Goal: Check status: Check status

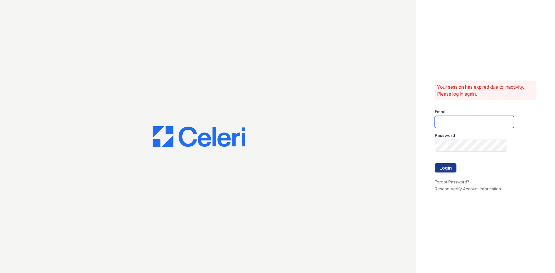
type input "donnelld@livebe.com"
click at [441, 166] on button "Login" at bounding box center [446, 167] width 22 height 9
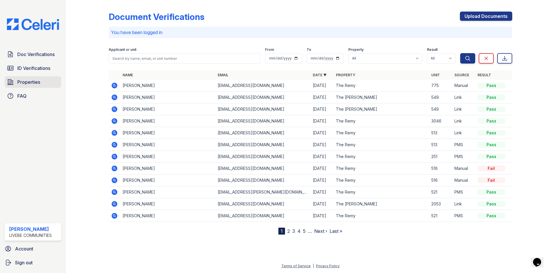
click at [38, 78] on link "Properties" at bounding box center [33, 82] width 57 height 12
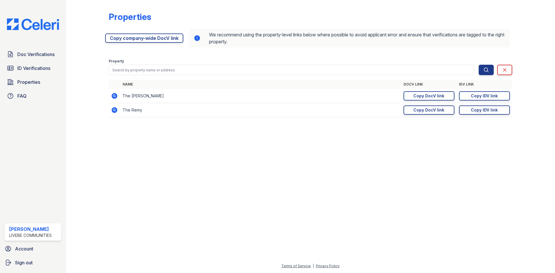
click at [39, 69] on span "ID Verifications" at bounding box center [33, 68] width 33 height 7
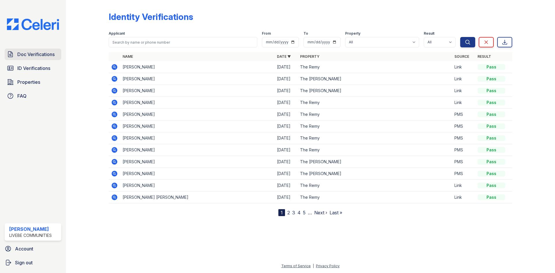
click at [36, 51] on span "Doc Verifications" at bounding box center [35, 54] width 37 height 7
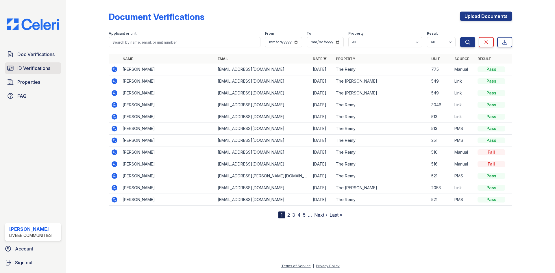
click at [30, 69] on span "ID Verifications" at bounding box center [33, 68] width 33 height 7
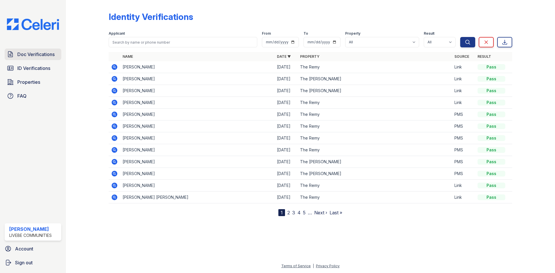
click at [39, 52] on span "Doc Verifications" at bounding box center [35, 54] width 37 height 7
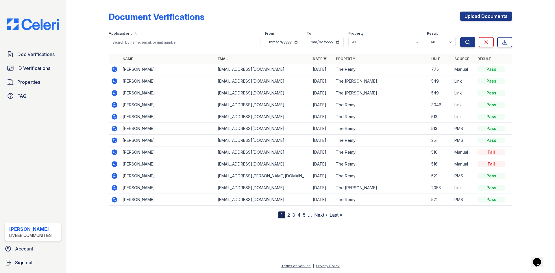
click at [112, 105] on icon at bounding box center [115, 105] width 6 height 6
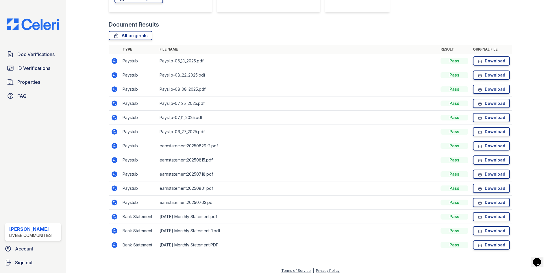
scroll to position [126, 0]
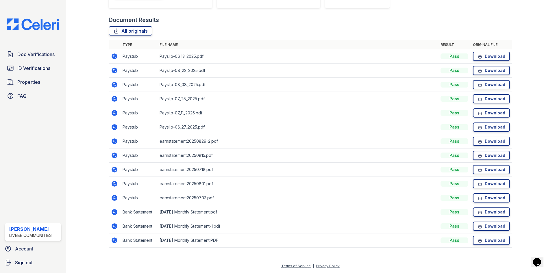
click at [113, 127] on icon at bounding box center [114, 127] width 7 height 7
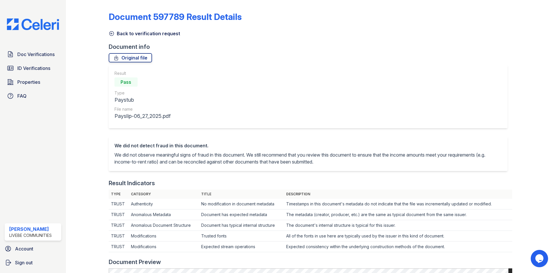
click at [111, 35] on icon at bounding box center [112, 34] width 6 height 6
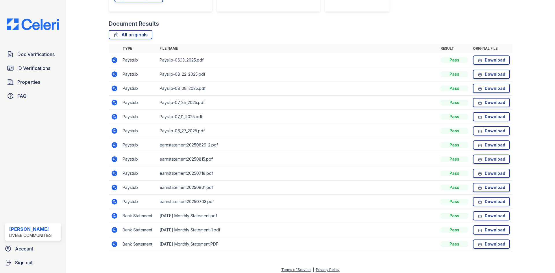
scroll to position [126, 0]
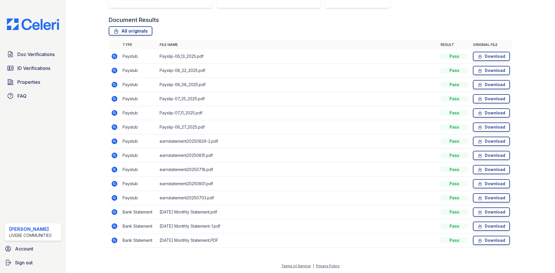
click at [114, 143] on icon at bounding box center [115, 141] width 6 height 6
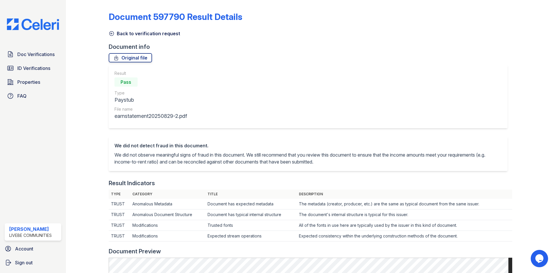
click at [113, 31] on icon at bounding box center [112, 34] width 6 height 6
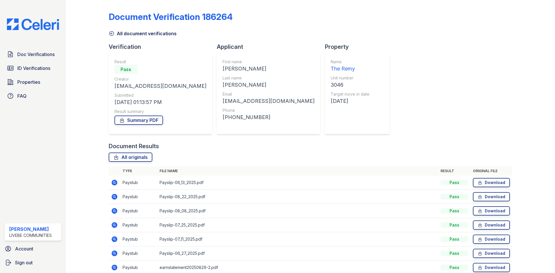
click at [112, 33] on icon at bounding box center [112, 34] width 6 height 6
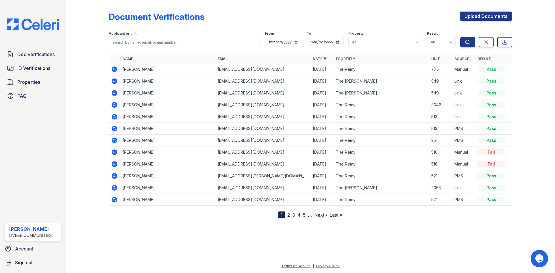
click at [287, 215] on link "2" at bounding box center [288, 215] width 3 height 6
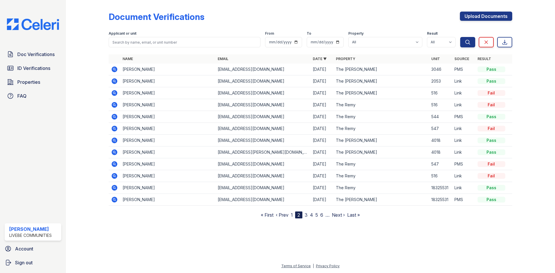
click at [306, 215] on link "3" at bounding box center [306, 215] width 3 height 6
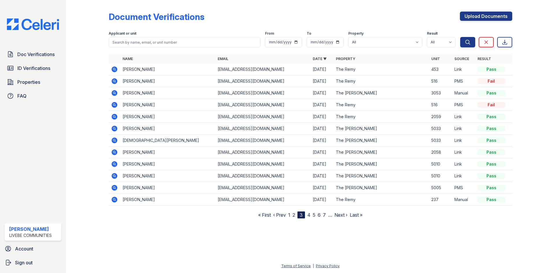
click at [290, 217] on link "1" at bounding box center [289, 215] width 2 height 6
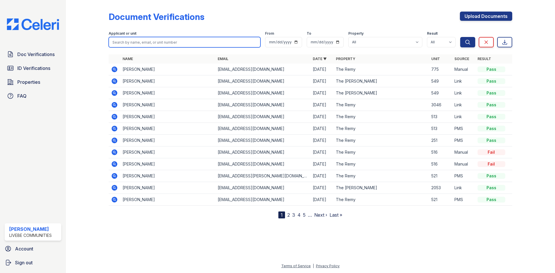
click at [145, 42] on input "search" at bounding box center [185, 42] width 152 height 10
type input "[PERSON_NAME]"
click at [460, 37] on button "Search" at bounding box center [467, 42] width 15 height 10
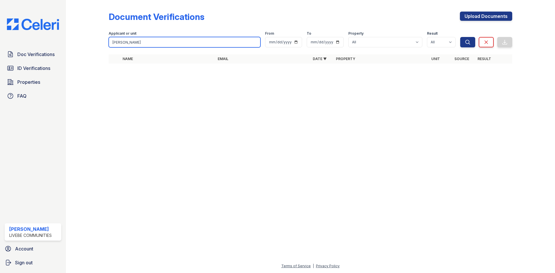
click at [255, 41] on input "[PERSON_NAME]" at bounding box center [185, 42] width 152 height 10
click at [255, 45] on input "[PERSON_NAME]" at bounding box center [185, 42] width 152 height 10
click at [255, 41] on input "[PERSON_NAME]" at bounding box center [185, 42] width 152 height 10
click at [214, 23] on div "Document Verifications Upload Documents" at bounding box center [311, 19] width 404 height 15
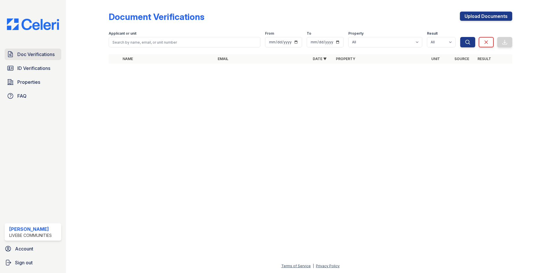
click at [36, 54] on span "Doc Verifications" at bounding box center [35, 54] width 37 height 7
